Goal: Task Accomplishment & Management: Complete application form

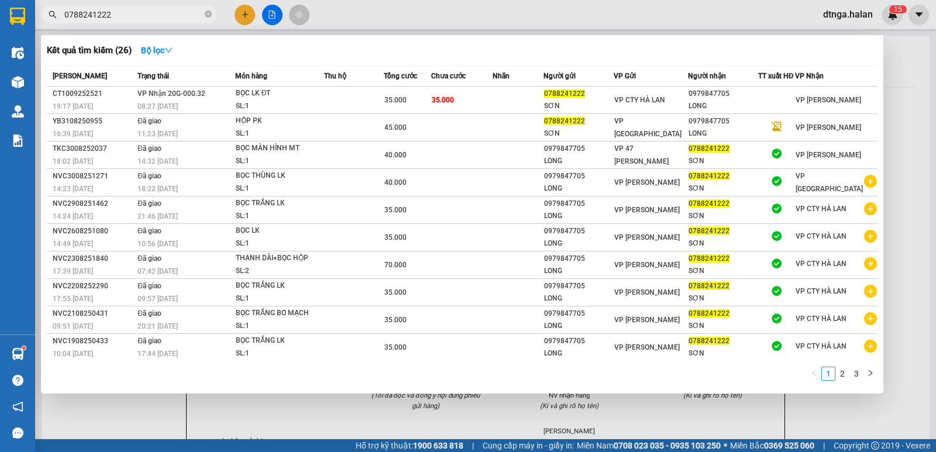
click at [248, 15] on div at bounding box center [468, 226] width 936 height 452
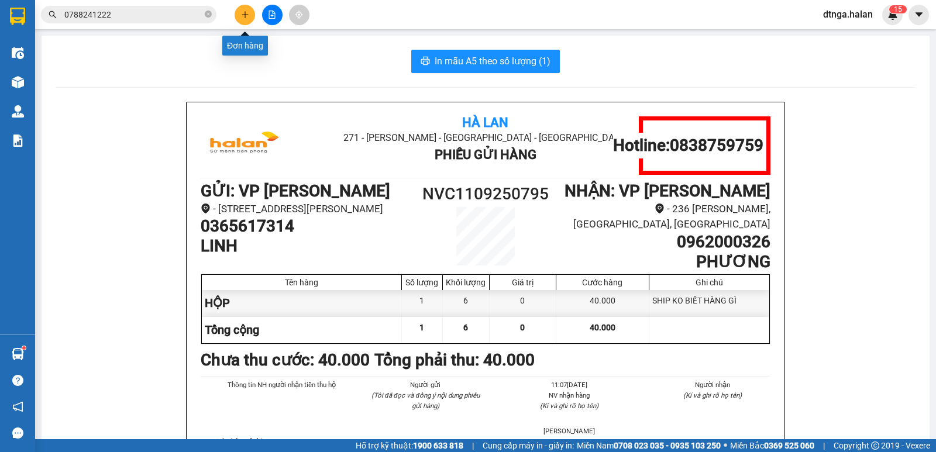
click at [247, 12] on icon "plus" at bounding box center [245, 15] width 8 height 8
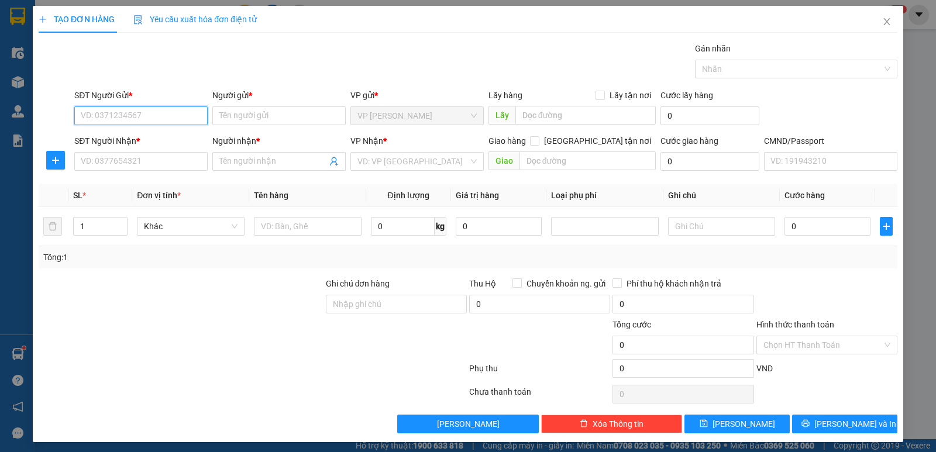
click at [154, 121] on input "SĐT Người Gửi *" at bounding box center [140, 115] width 133 height 19
click at [158, 118] on input "SĐT Người Gửi *" at bounding box center [140, 115] width 133 height 19
click at [150, 139] on div "0965654423 - BÌNH HN" at bounding box center [140, 139] width 118 height 13
type input "0965654423"
type input "BÌNH HN"
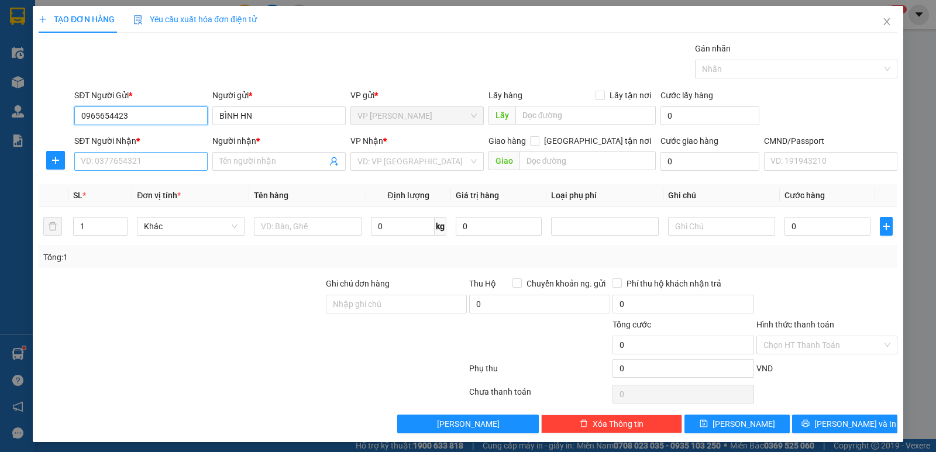
type input "0965654423"
click at [155, 164] on input "SĐT Người Nhận *" at bounding box center [140, 161] width 133 height 19
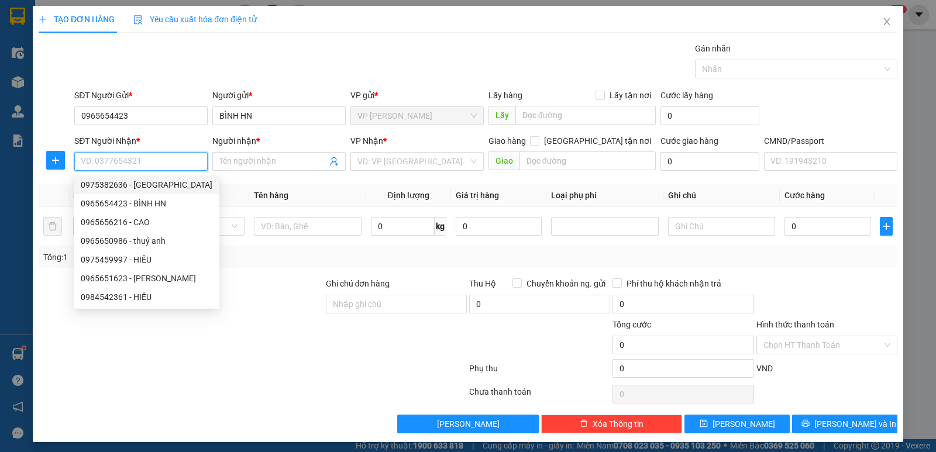
click at [167, 185] on div "0975382636 - [GEOGRAPHIC_DATA]" at bounding box center [147, 184] width 132 height 13
type input "0975382636"
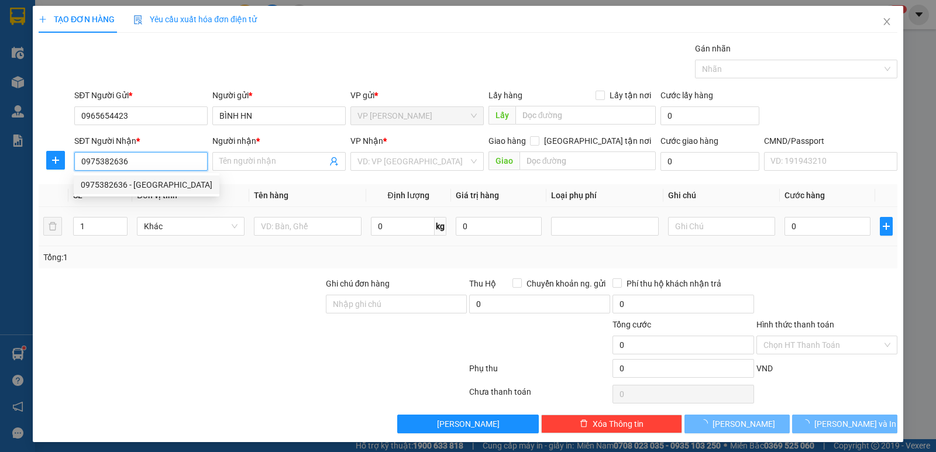
type input "SƠN TRANG"
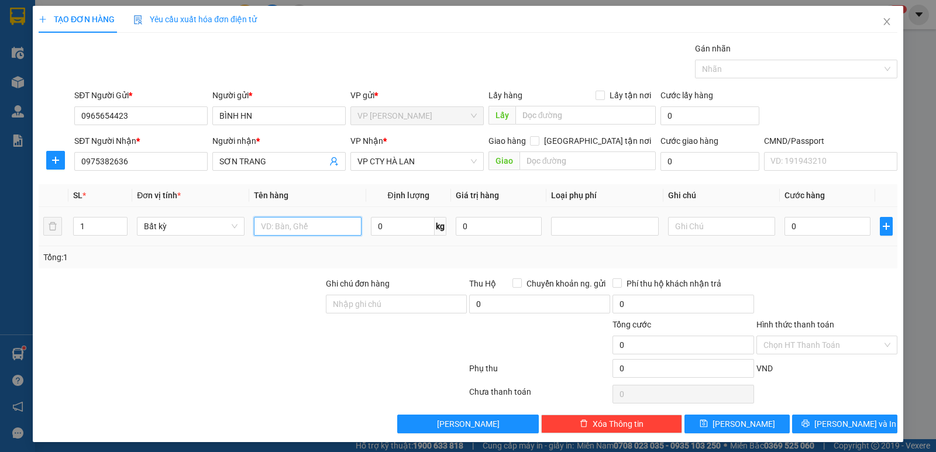
drag, startPoint x: 325, startPoint y: 222, endPoint x: 320, endPoint y: 229, distance: 8.0
click at [325, 226] on input "text" at bounding box center [308, 226] width 108 height 19
type input "HÔP PT"
drag, startPoint x: 412, startPoint y: 229, endPoint x: 404, endPoint y: 220, distance: 12.0
click at [412, 228] on input "0" at bounding box center [403, 226] width 64 height 19
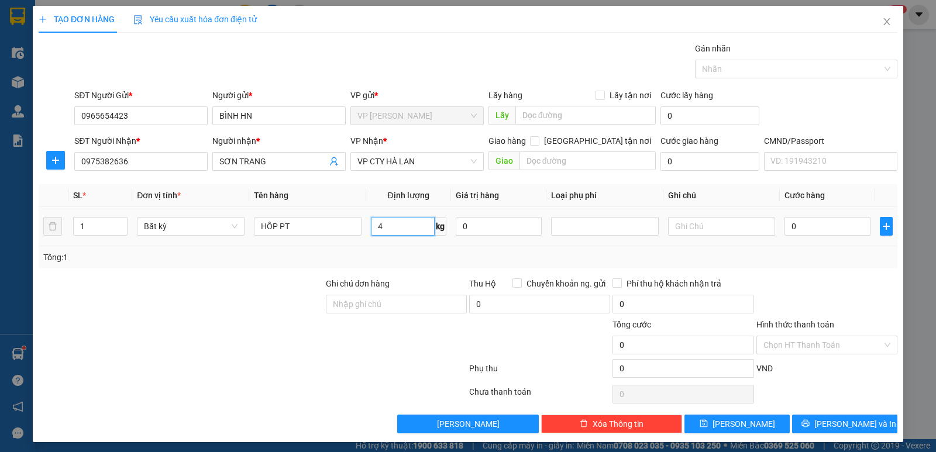
type input "4"
click at [804, 216] on table "SL * Đơn vị tính * Tên hàng Định lượng Giá trị hàng Loại phụ phí Ghi chú Cước h…" at bounding box center [468, 215] width 859 height 62
type input "40.000"
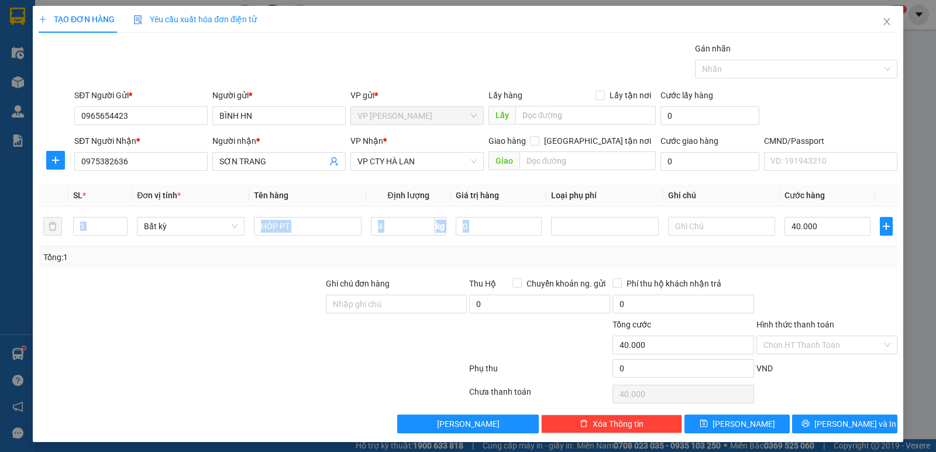
scroll to position [4, 0]
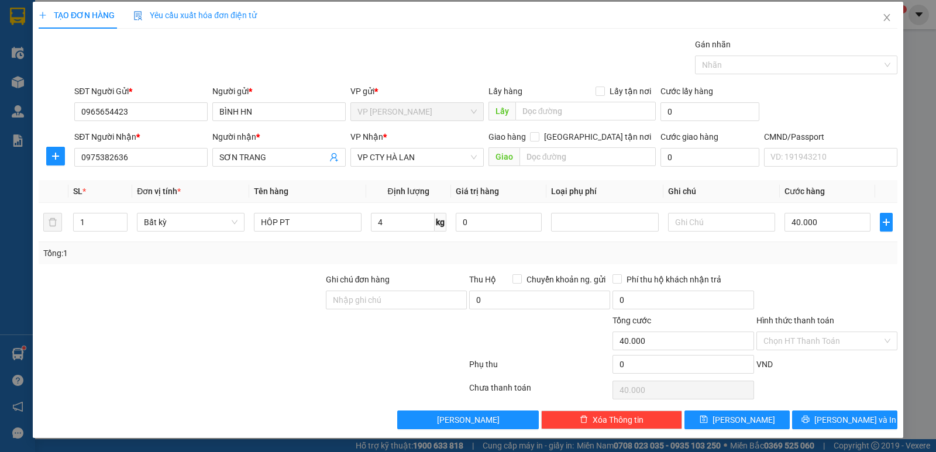
click at [832, 405] on div "Transit Pickup Surcharge Ids Transit Deliver Surcharge Ids Transit Deliver Surc…" at bounding box center [468, 233] width 859 height 391
click at [837, 423] on span "[PERSON_NAME] và In" at bounding box center [855, 419] width 82 height 13
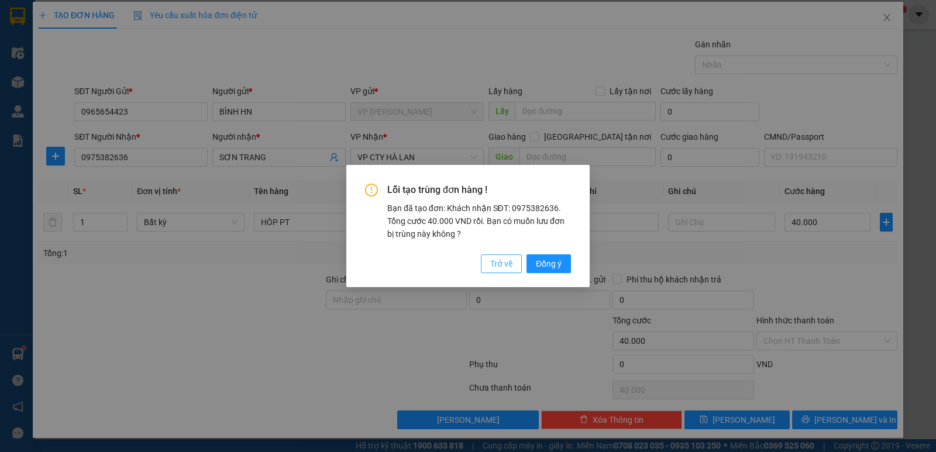
click at [516, 262] on button "Trở về" at bounding box center [501, 263] width 41 height 19
type input "0"
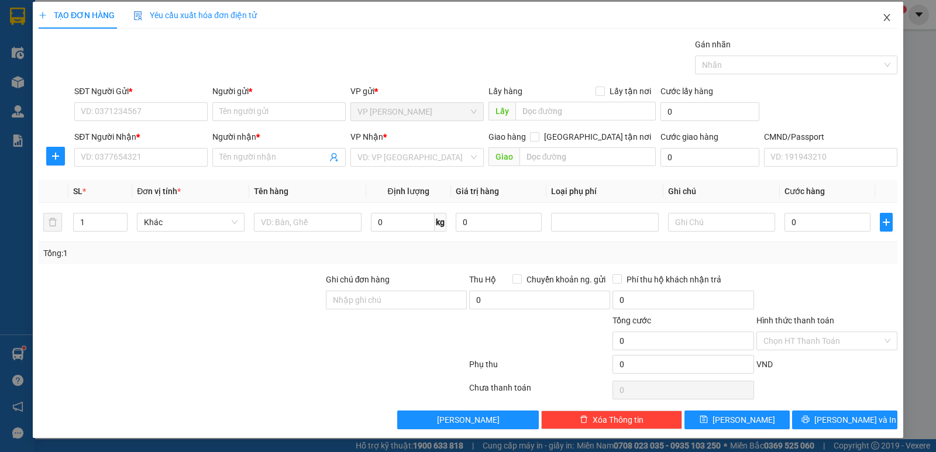
click at [883, 8] on span "Close" at bounding box center [886, 18] width 33 height 33
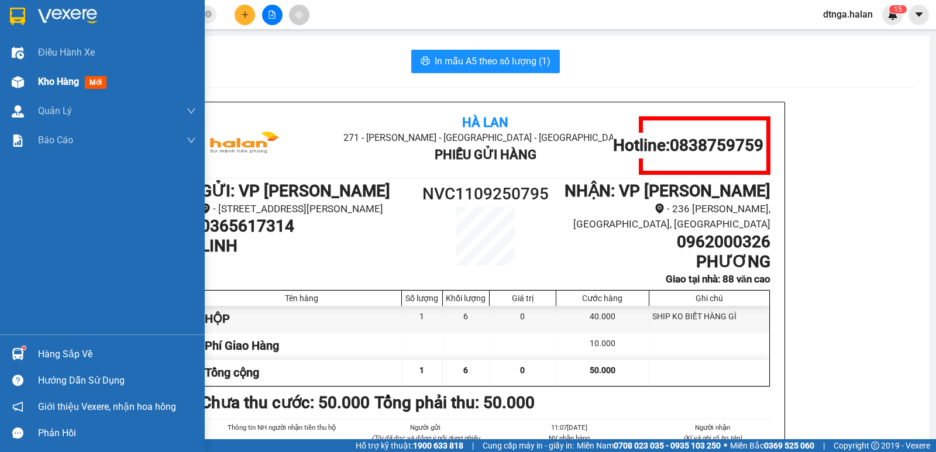
click at [9, 79] on div "Kho hàng mới" at bounding box center [102, 81] width 205 height 29
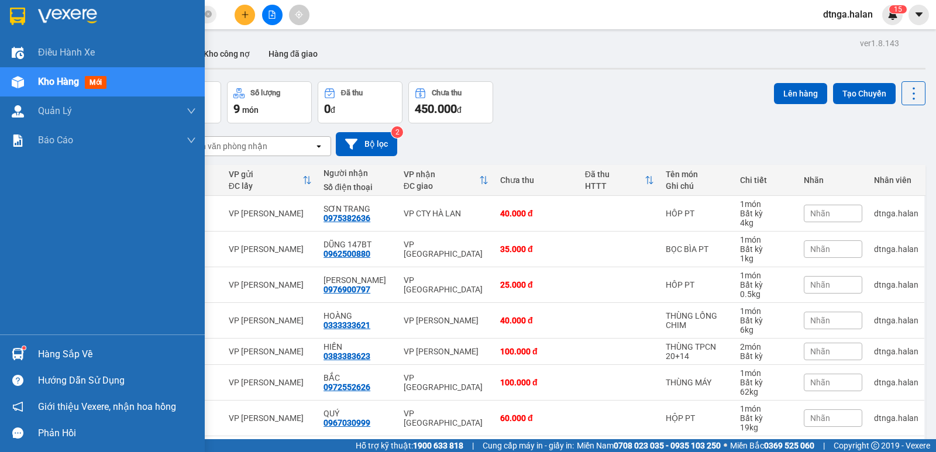
click at [24, 343] on div "Hàng sắp về" at bounding box center [102, 354] width 205 height 26
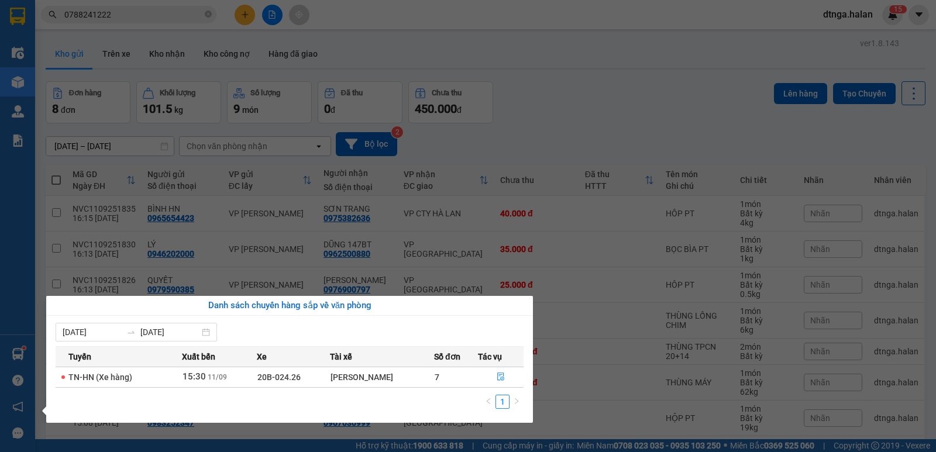
click at [219, 284] on section "Kết quả tìm kiếm ( 26 ) Bộ lọc Mã ĐH Trạng thái Món hàng Thu hộ Tổng cước Chưa …" at bounding box center [468, 226] width 936 height 452
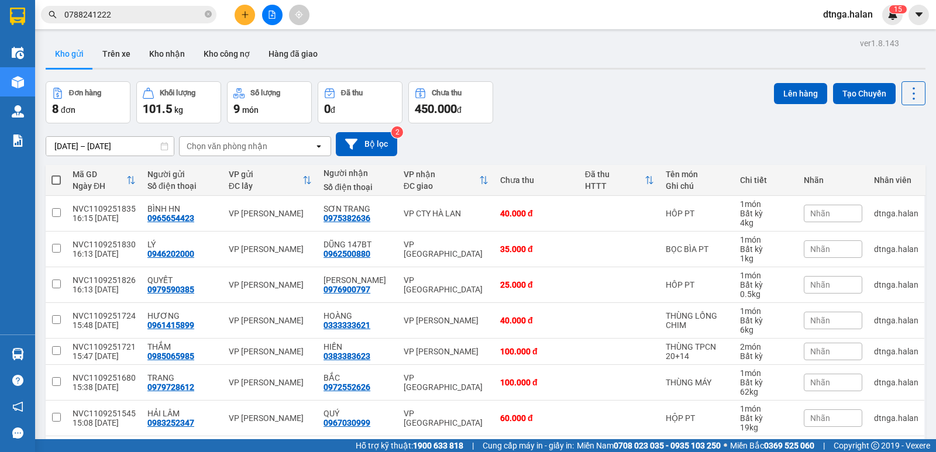
click at [52, 179] on span at bounding box center [55, 179] width 9 height 9
click at [56, 174] on input "checkbox" at bounding box center [56, 174] width 0 height 0
checkbox input "true"
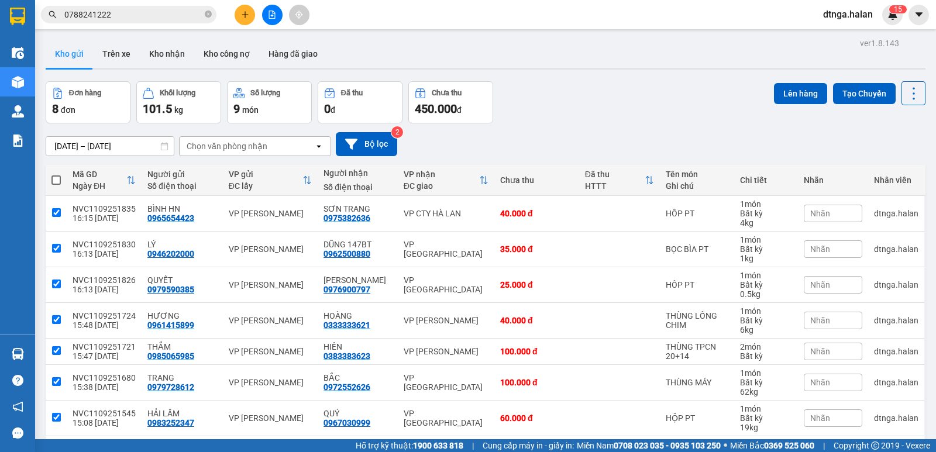
checkbox input "true"
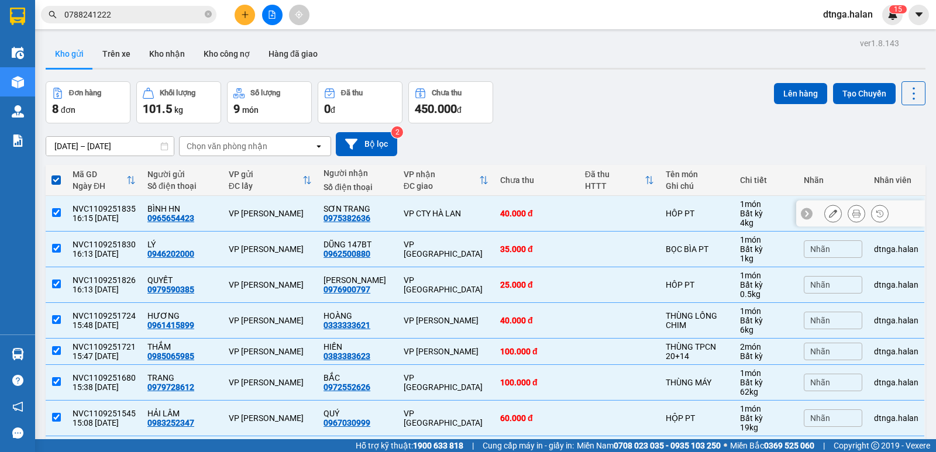
click at [266, 224] on td "VP [PERSON_NAME]" at bounding box center [270, 214] width 95 height 36
checkbox input "false"
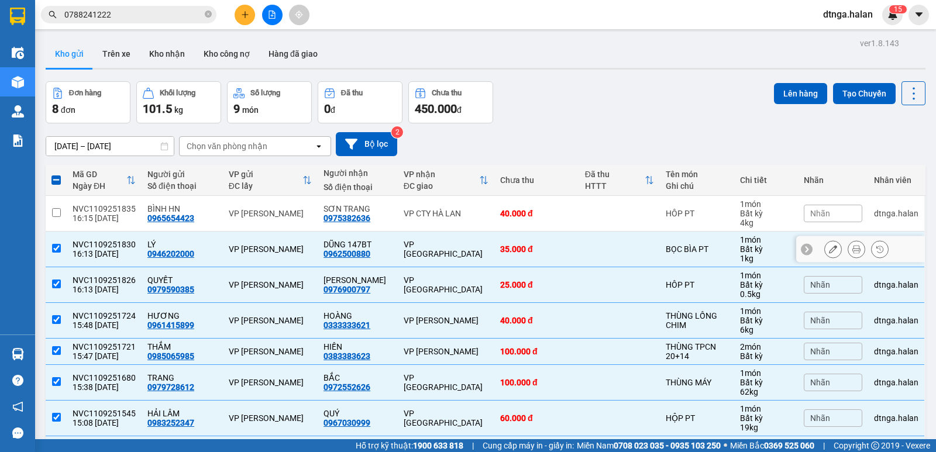
drag, startPoint x: 273, startPoint y: 254, endPoint x: 281, endPoint y: 279, distance: 25.7
click at [274, 258] on td "VP [PERSON_NAME]" at bounding box center [270, 250] width 95 height 36
checkbox input "false"
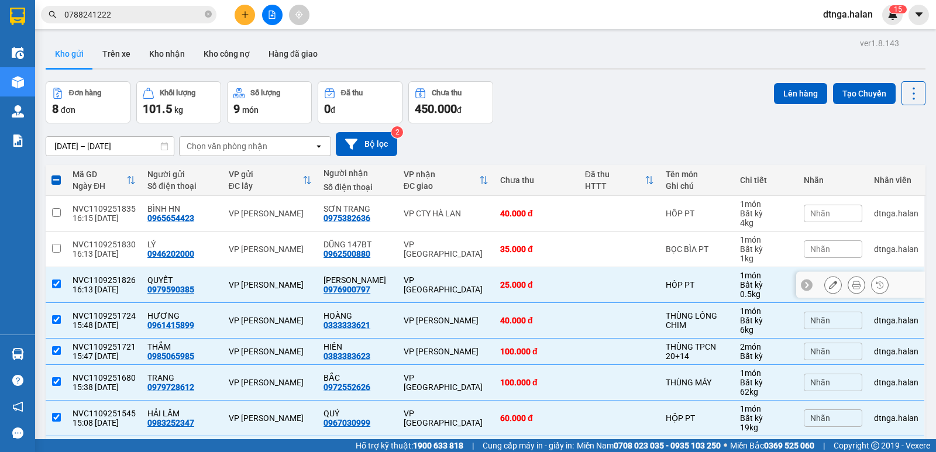
drag, startPoint x: 285, startPoint y: 280, endPoint x: 344, endPoint y: 322, distance: 73.0
click at [287, 280] on div "VP [PERSON_NAME]" at bounding box center [270, 284] width 83 height 9
checkbox input "false"
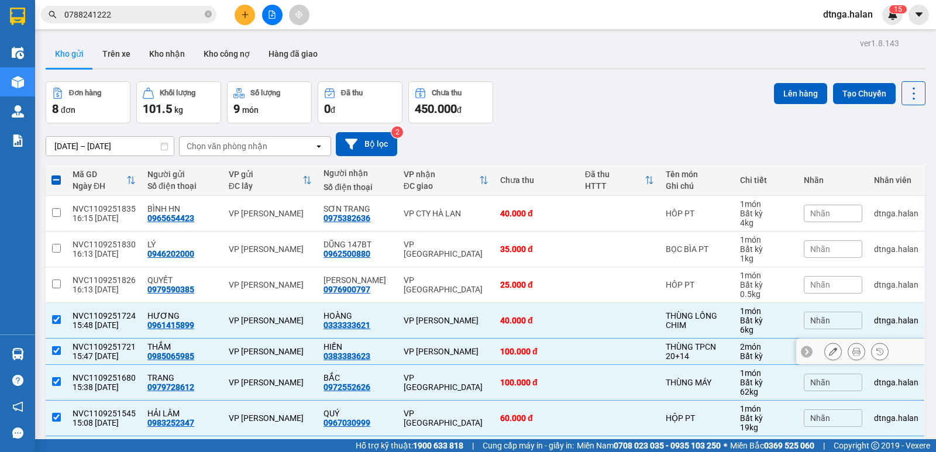
scroll to position [81, 0]
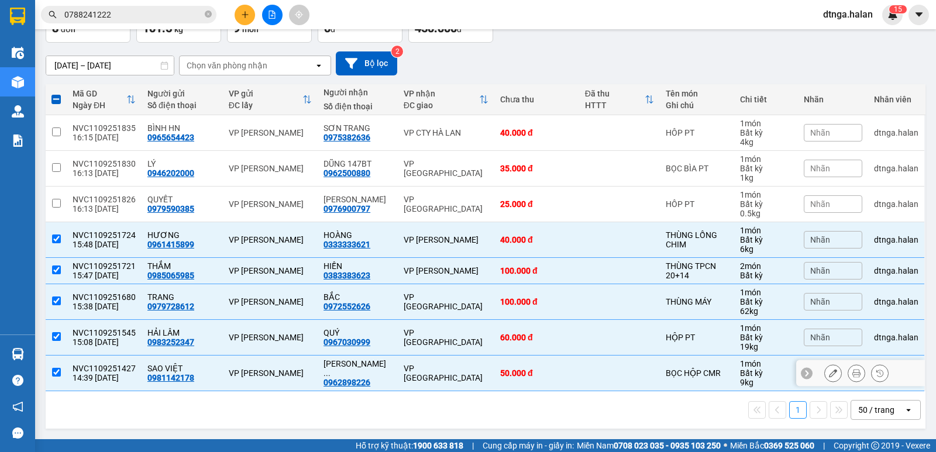
click at [424, 379] on td "VP [GEOGRAPHIC_DATA]" at bounding box center [446, 374] width 97 height 36
checkbox input "false"
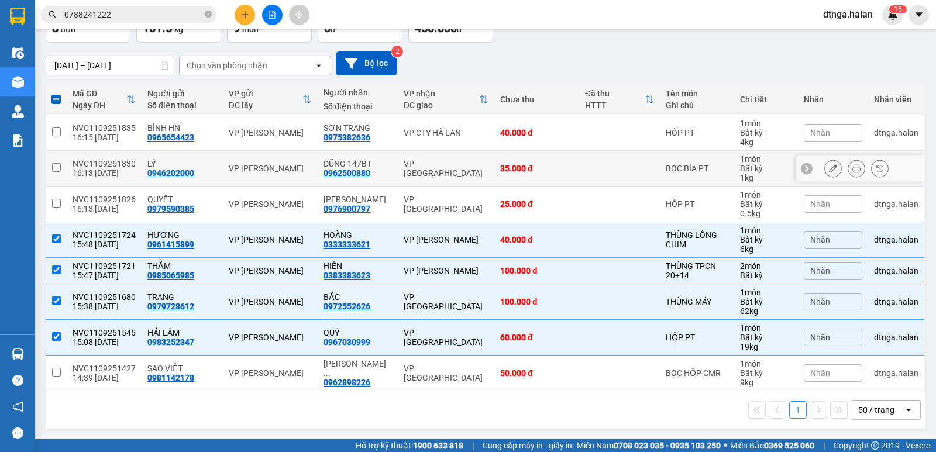
scroll to position [0, 0]
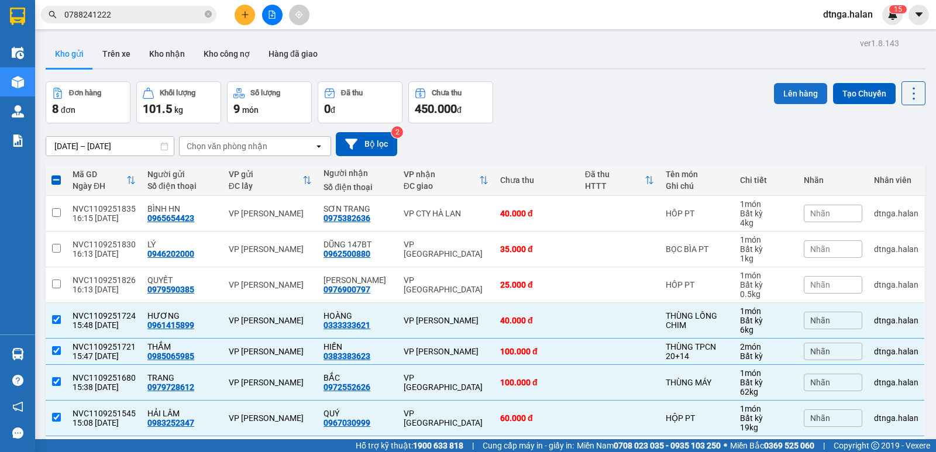
click at [765, 94] on div "Đơn hàng 8 đơn Khối lượng 101.5 kg Số lượng 9 món Đã thu 0 đ Chưa thu 450.000 đ…" at bounding box center [486, 102] width 880 height 42
click at [774, 101] on button "Lên hàng" at bounding box center [800, 93] width 53 height 21
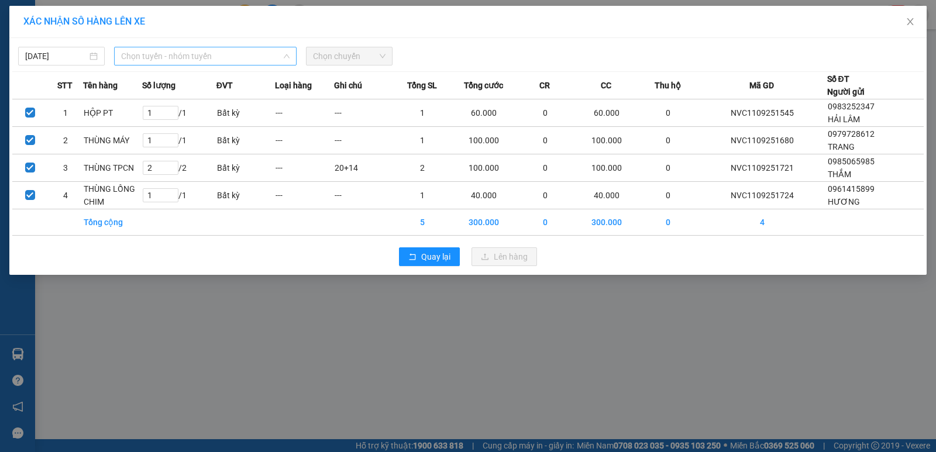
drag, startPoint x: 216, startPoint y: 56, endPoint x: 209, endPoint y: 104, distance: 49.0
click at [217, 56] on span "Chọn tuyến - nhóm tuyến" at bounding box center [205, 56] width 168 height 18
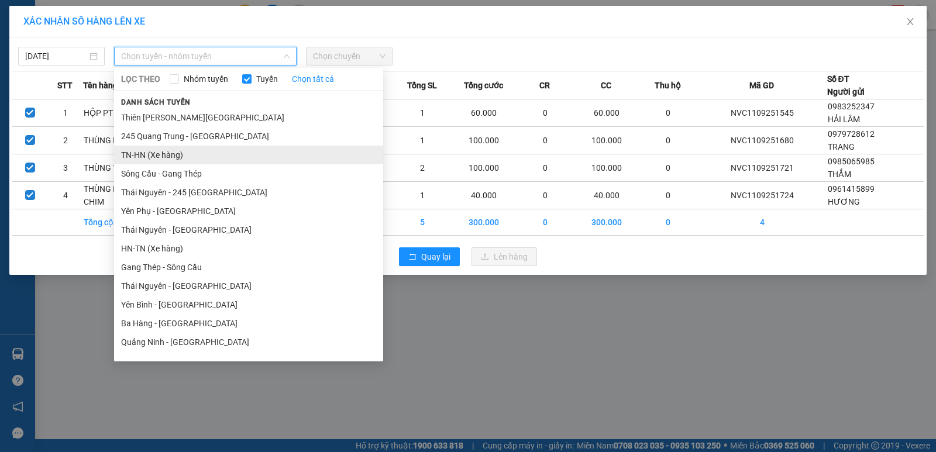
scroll to position [58, 0]
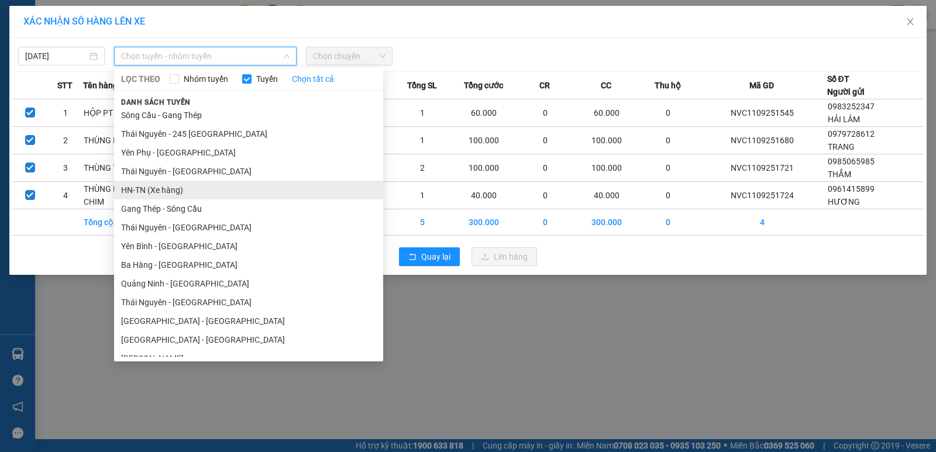
click at [170, 189] on li "HN-TN (Xe hàng)" at bounding box center [248, 190] width 269 height 19
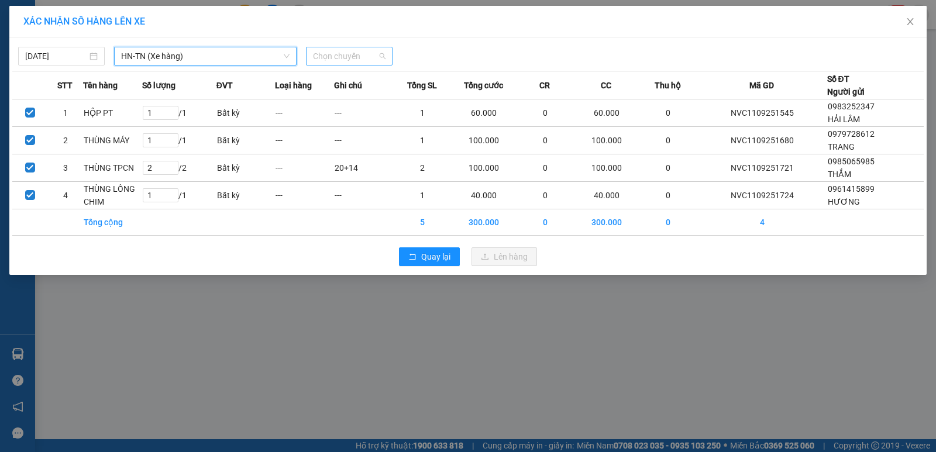
click at [332, 47] on div "Chọn chuyến" at bounding box center [349, 56] width 87 height 19
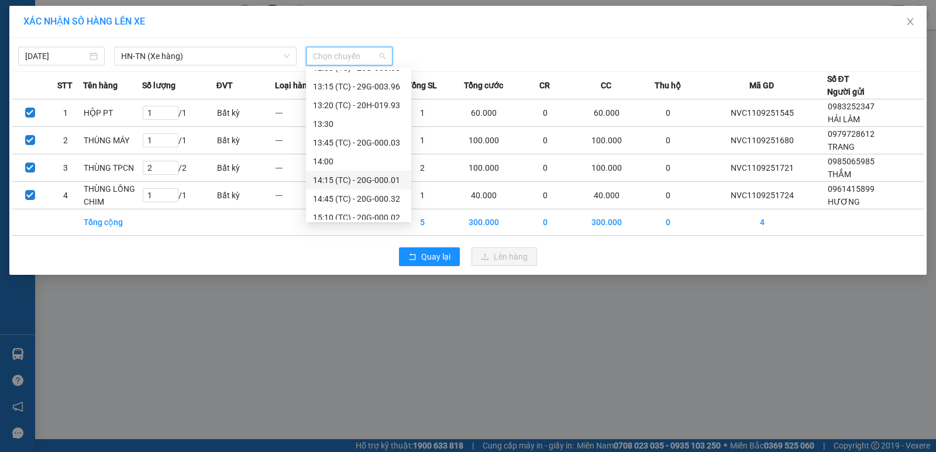
scroll to position [468, 0]
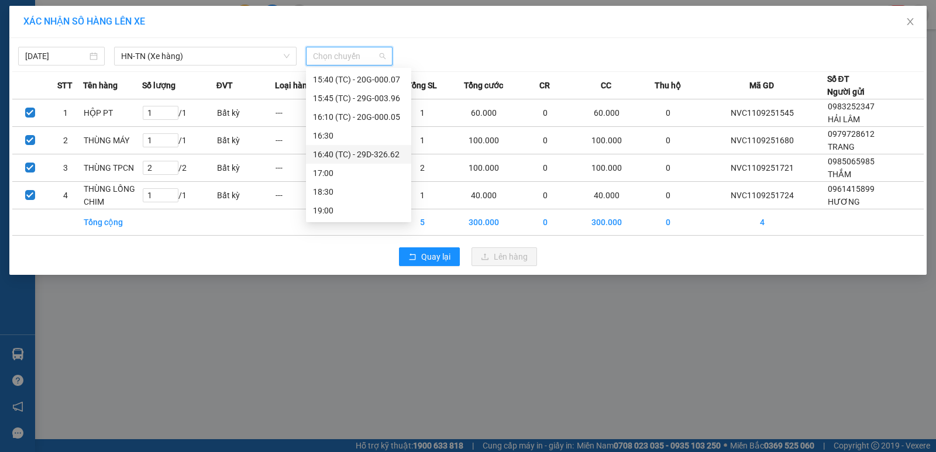
click at [378, 155] on div "16:40 (TC) - 29D-326.62" at bounding box center [358, 154] width 91 height 13
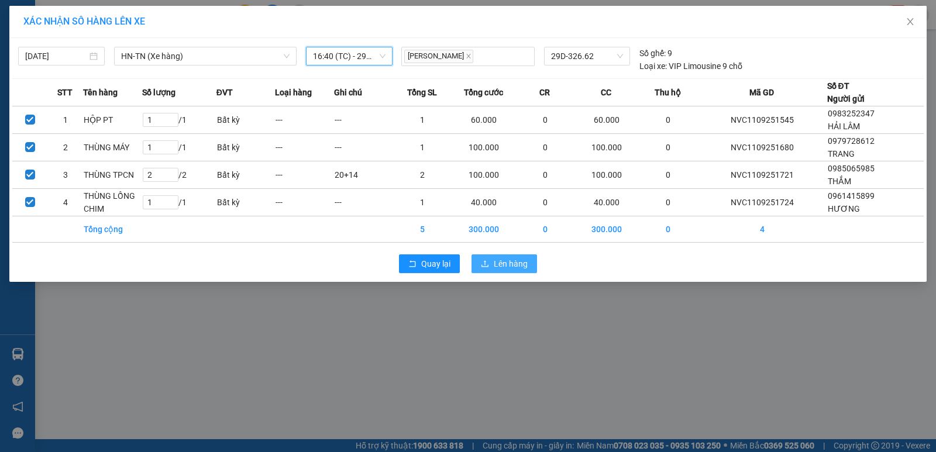
click at [519, 263] on span "Lên hàng" at bounding box center [511, 263] width 34 height 13
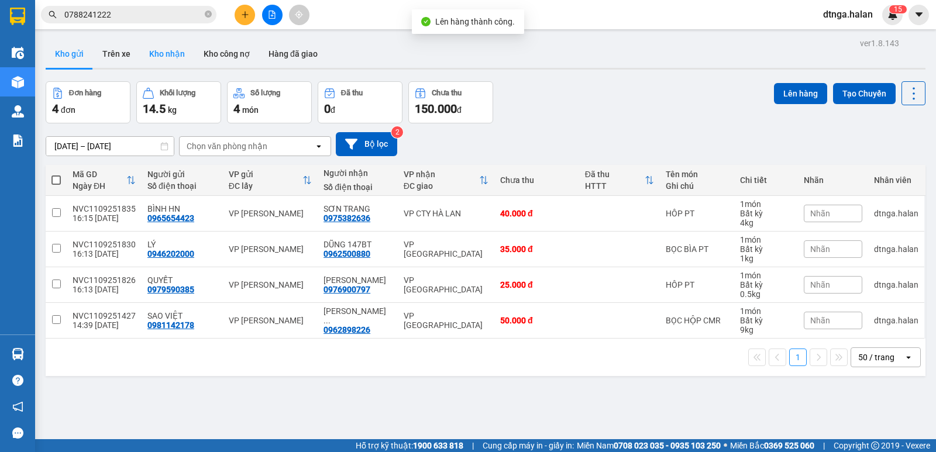
click at [169, 60] on button "Kho nhận" at bounding box center [167, 54] width 54 height 28
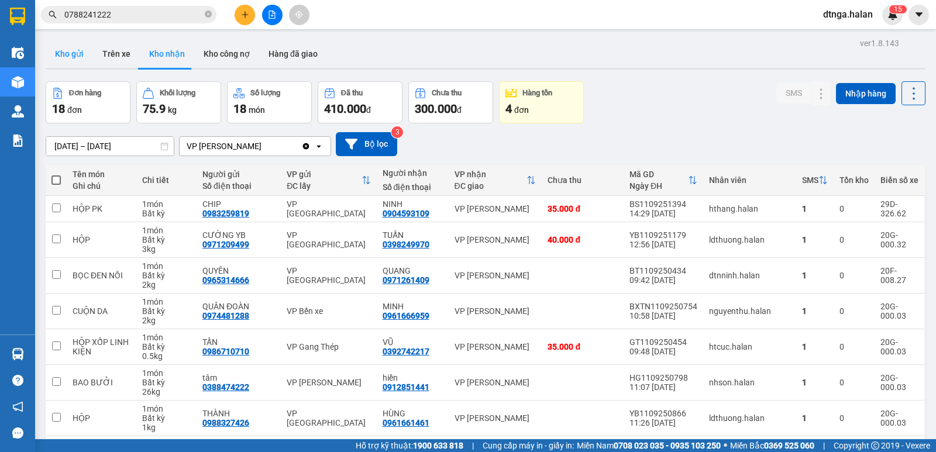
click at [64, 62] on button "Kho gửi" at bounding box center [69, 54] width 47 height 28
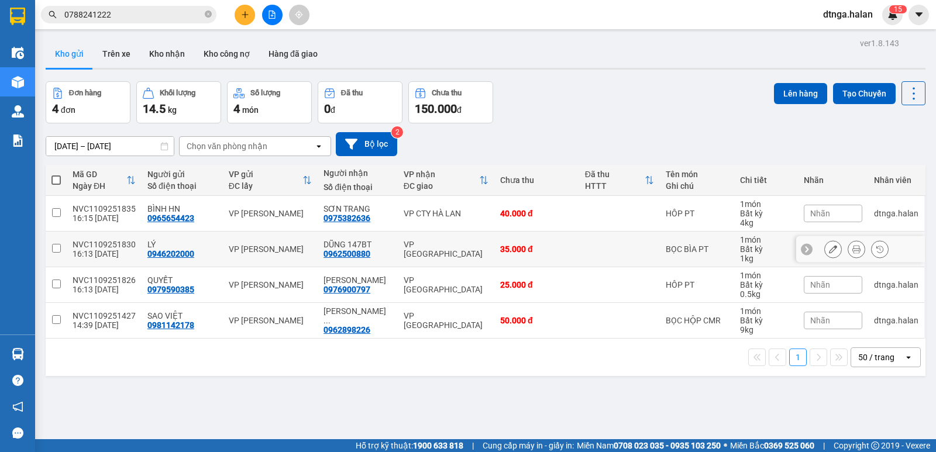
click at [852, 248] on icon at bounding box center [856, 249] width 8 height 8
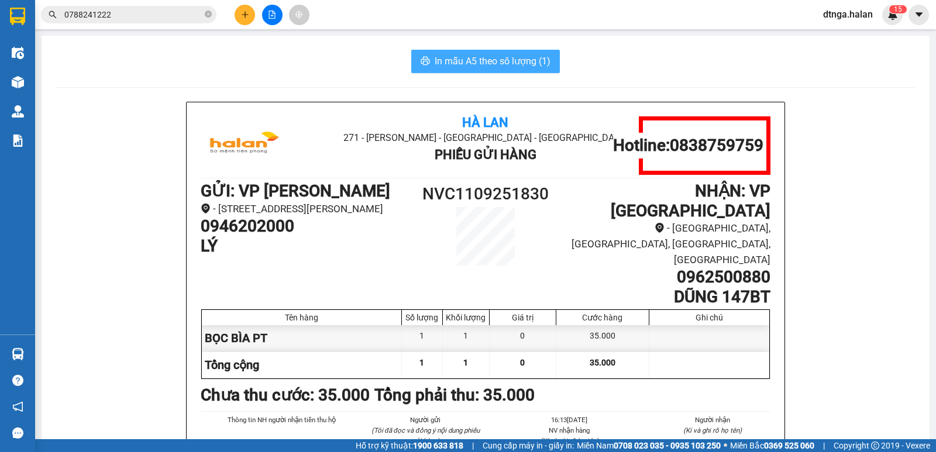
click at [513, 71] on button "In mẫu A5 theo số lượng (1)" at bounding box center [485, 61] width 149 height 23
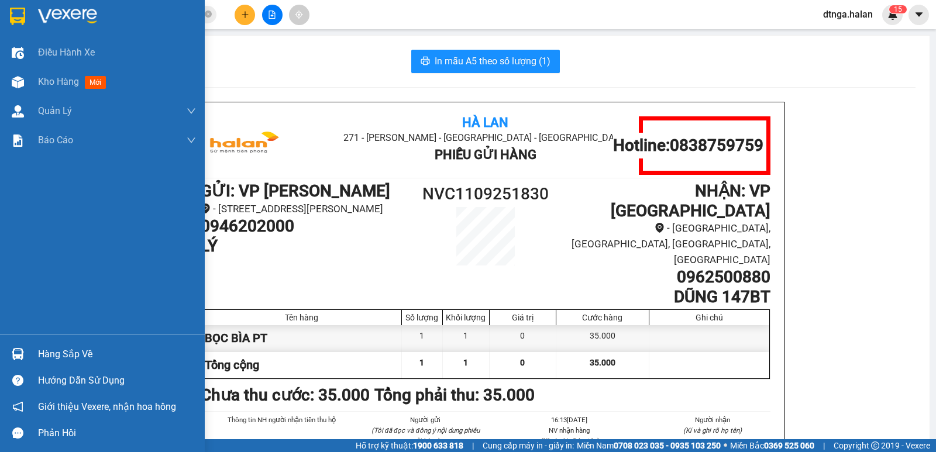
click at [18, 345] on div at bounding box center [18, 354] width 20 height 20
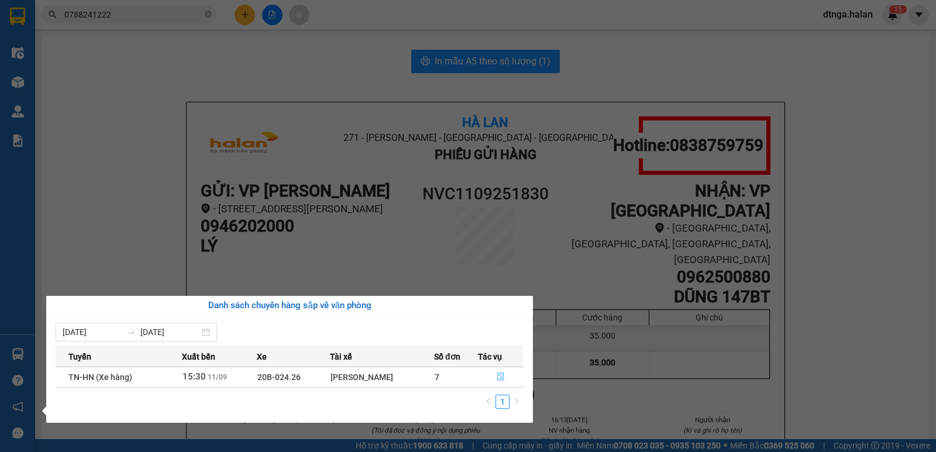
click at [510, 374] on button "button" at bounding box center [500, 377] width 45 height 19
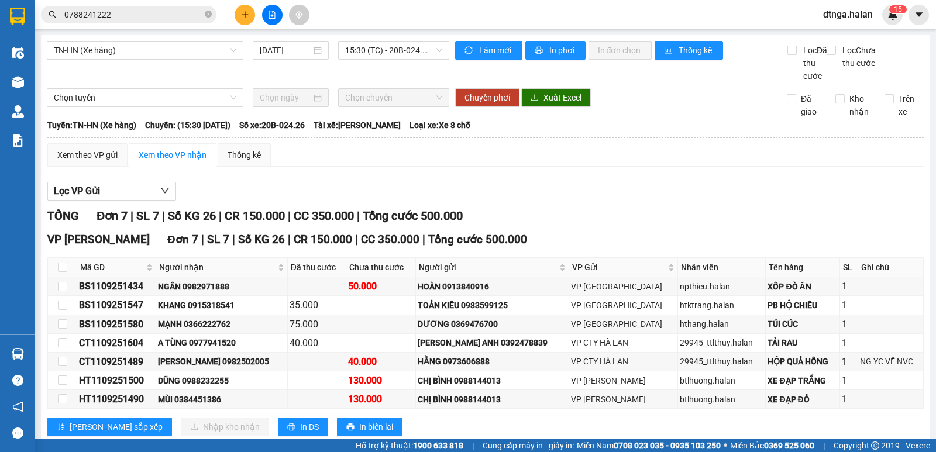
click at [135, 21] on span "0788241222" at bounding box center [128, 15] width 175 height 18
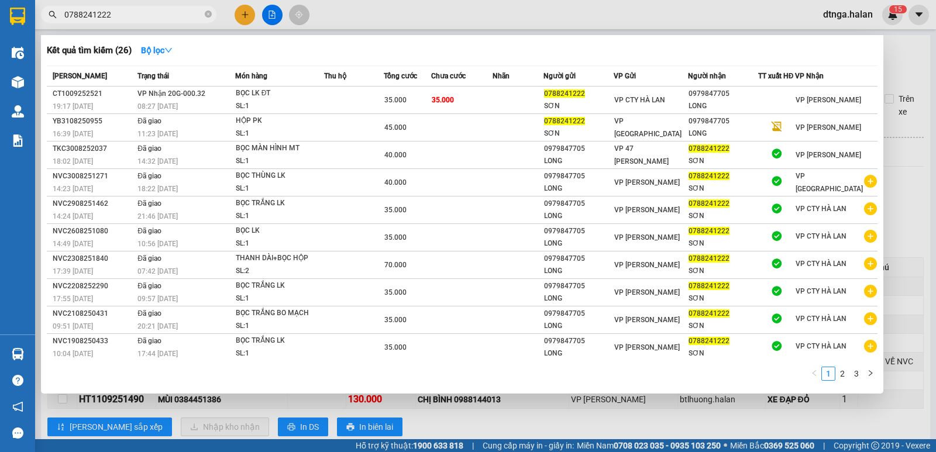
drag, startPoint x: 135, startPoint y: 18, endPoint x: 135, endPoint y: 12, distance: 6.4
click at [135, 18] on input "0788241222" at bounding box center [133, 14] width 138 height 13
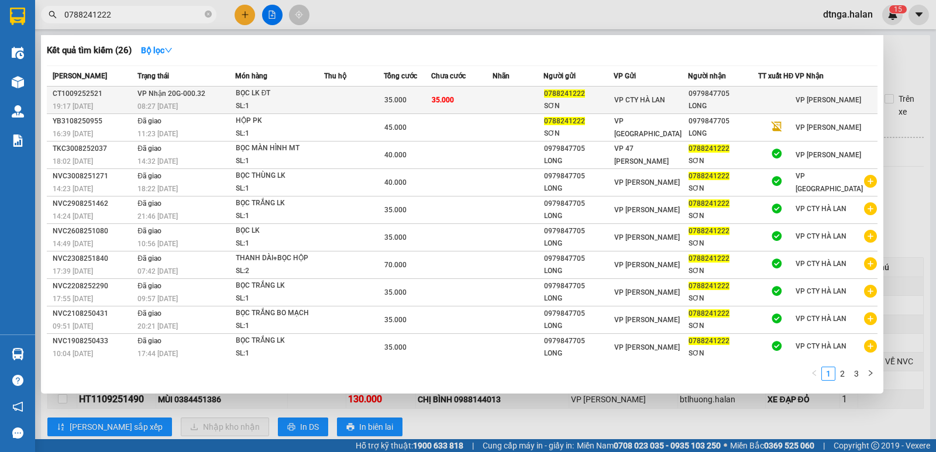
click at [461, 94] on td "35.000" at bounding box center [461, 100] width 61 height 27
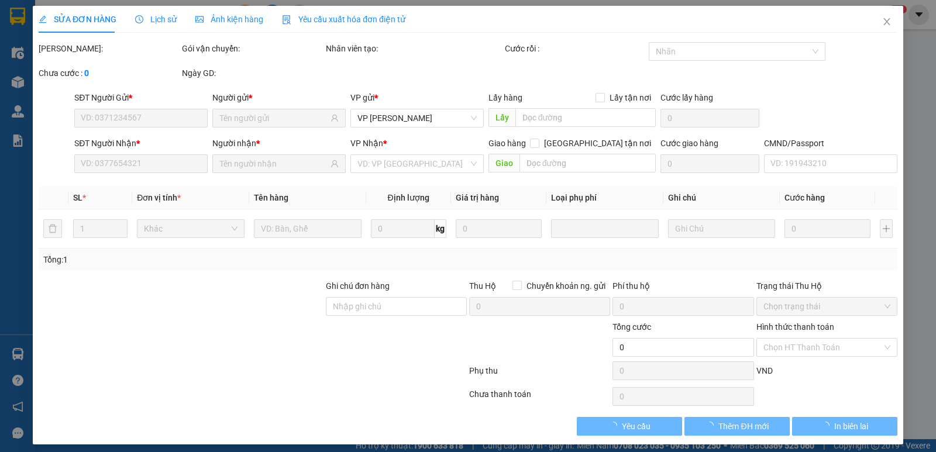
type input "0788241222"
type input "SƠN"
type input "0979847705"
type input "LONG"
type input "35.000"
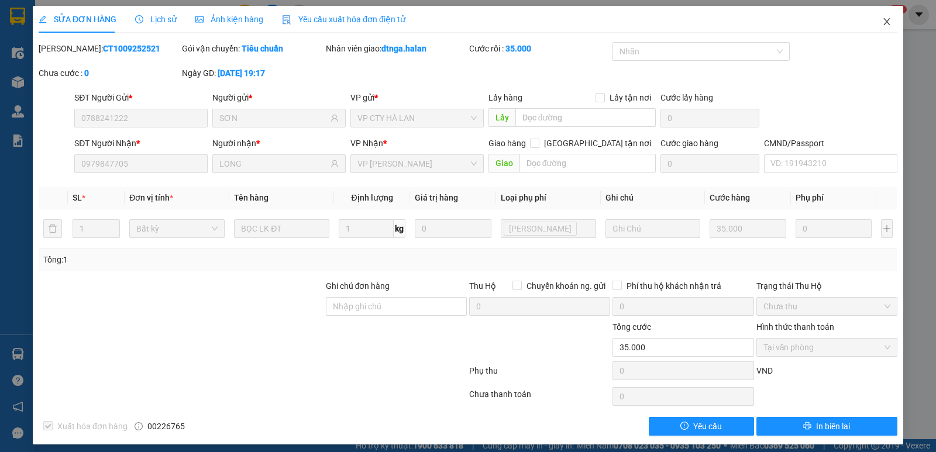
click at [883, 34] on span "Close" at bounding box center [886, 22] width 33 height 33
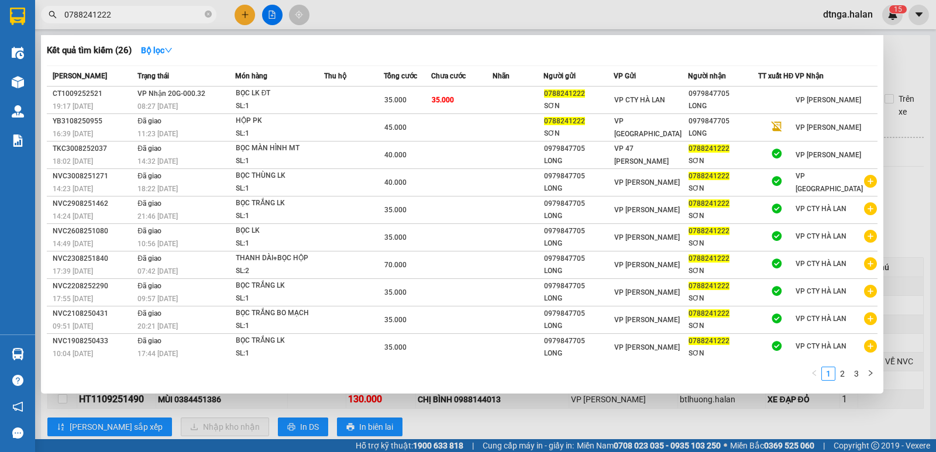
click at [204, 16] on span "0788241222" at bounding box center [128, 15] width 175 height 18
click at [210, 15] on icon "close-circle" at bounding box center [208, 14] width 7 height 7
